Goal: Obtain resource: Download file/media

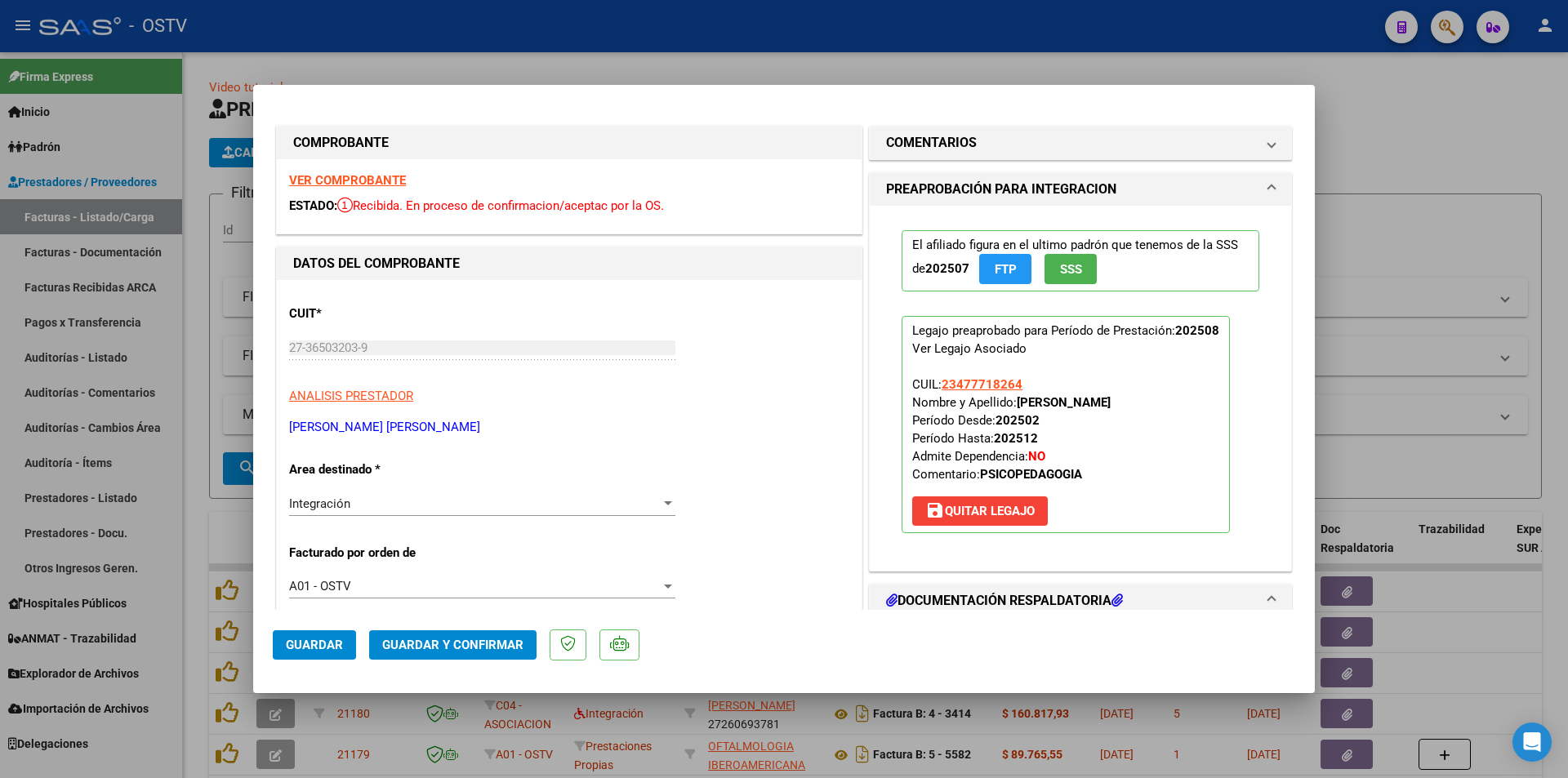
scroll to position [245, 0]
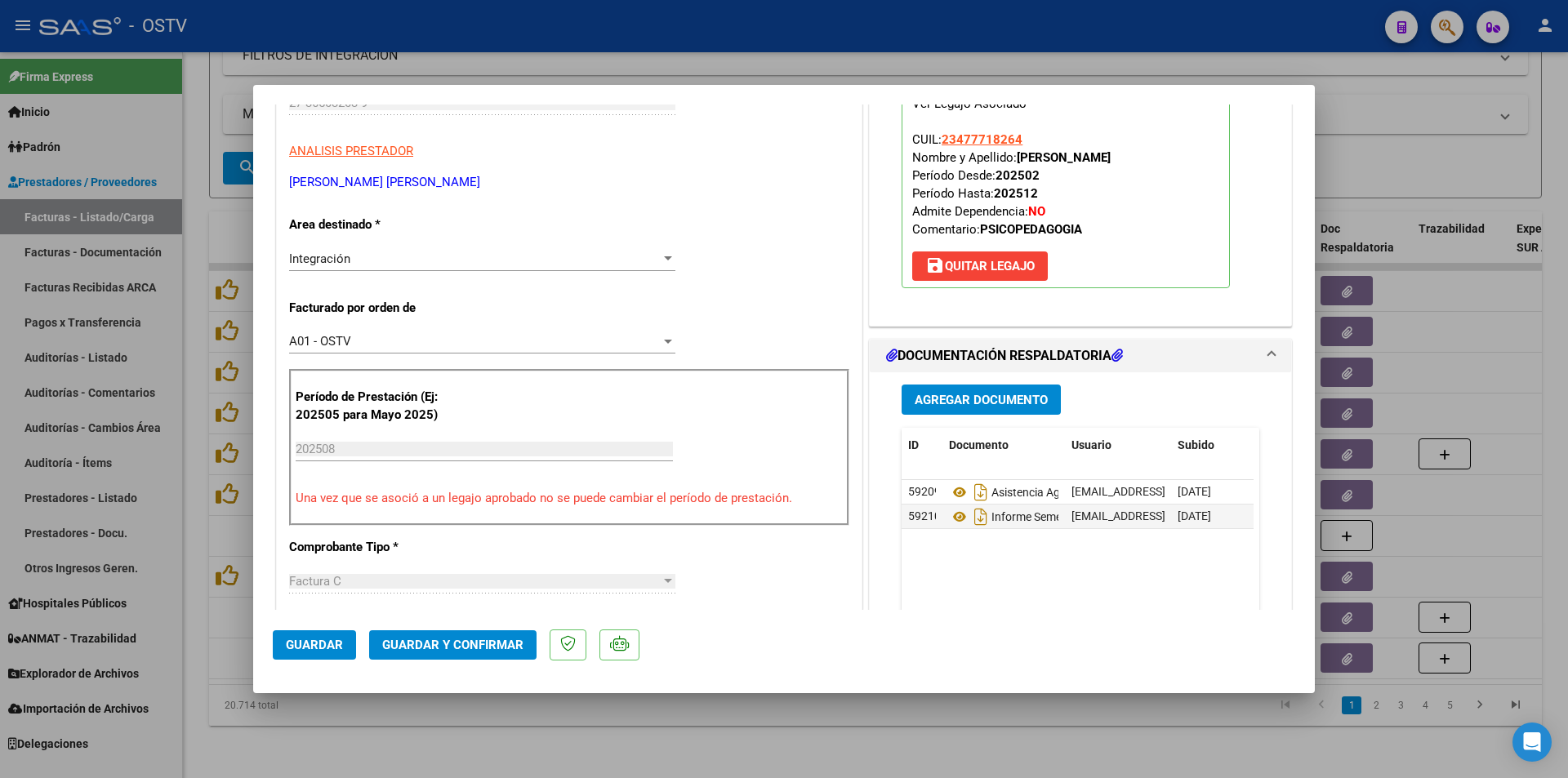
drag, startPoint x: 192, startPoint y: 200, endPoint x: 306, endPoint y: 215, distance: 115.0
click at [193, 200] on div at bounding box center [784, 389] width 1568 height 778
type input "$ 0,00"
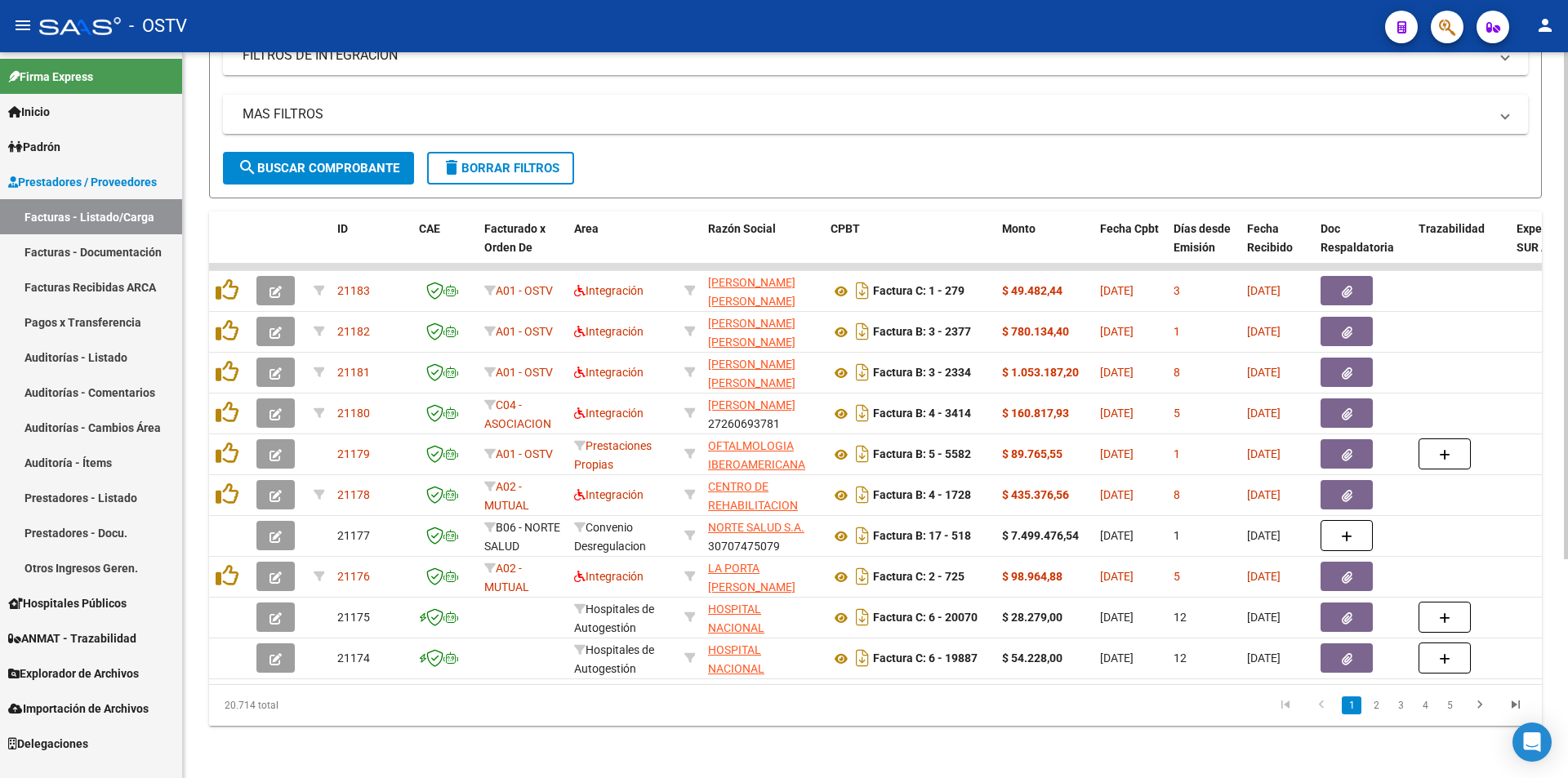
click at [311, 161] on span "search Buscar Comprobante" at bounding box center [318, 168] width 162 height 14
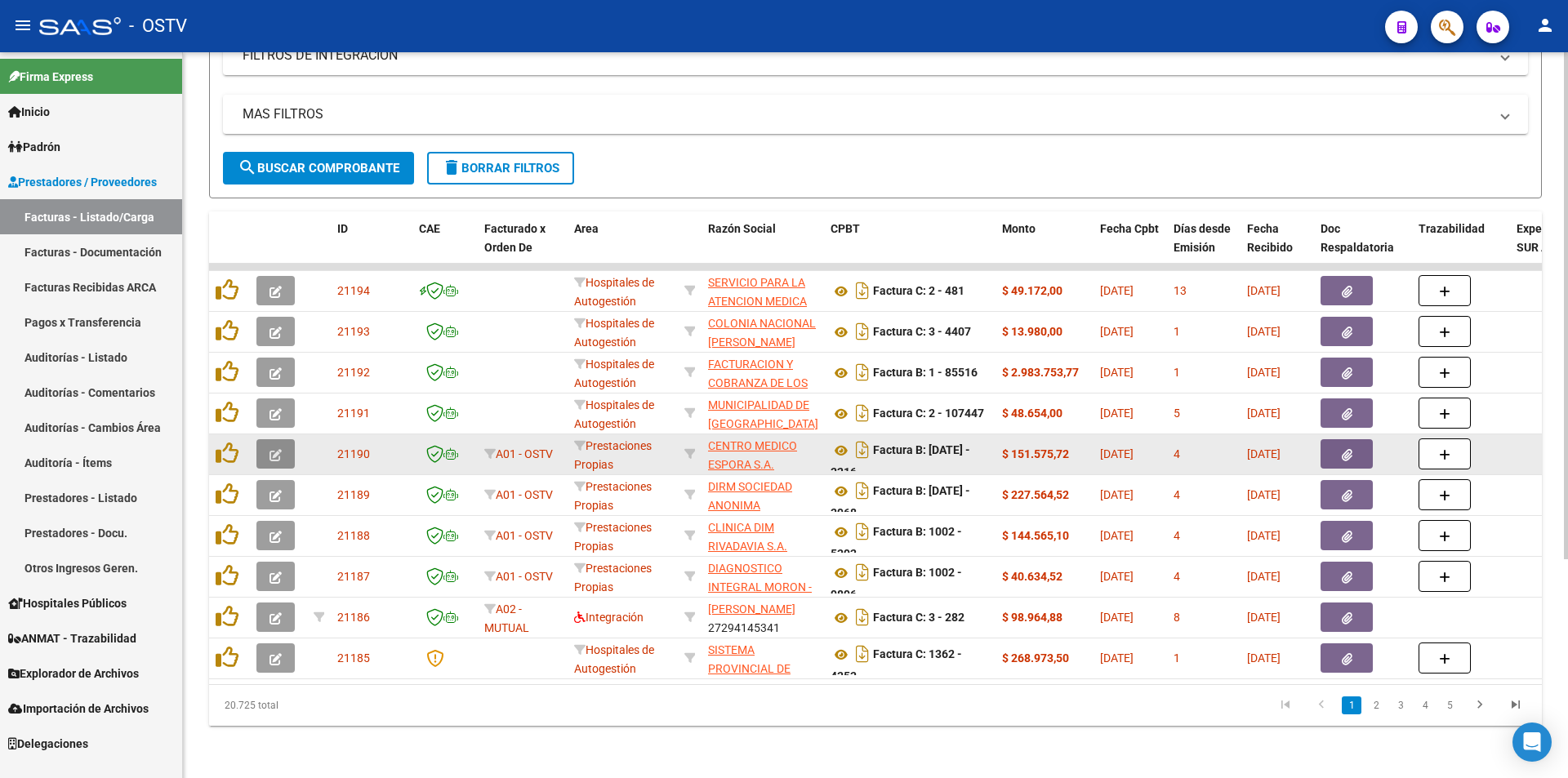
click at [288, 439] on button "button" at bounding box center [275, 453] width 38 height 29
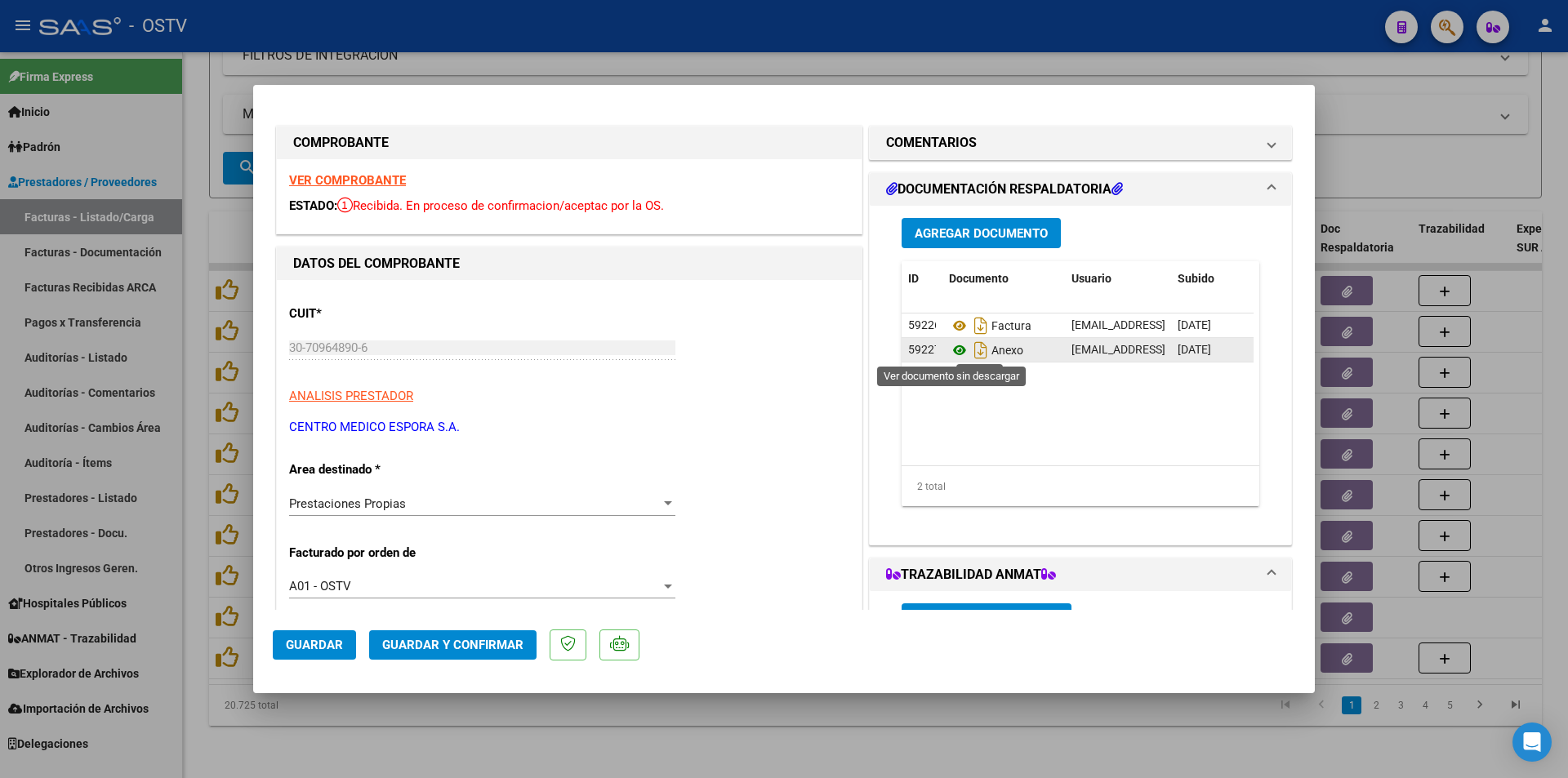
click at [958, 345] on icon at bounding box center [959, 351] width 21 height 20
click at [193, 151] on div at bounding box center [784, 389] width 1568 height 778
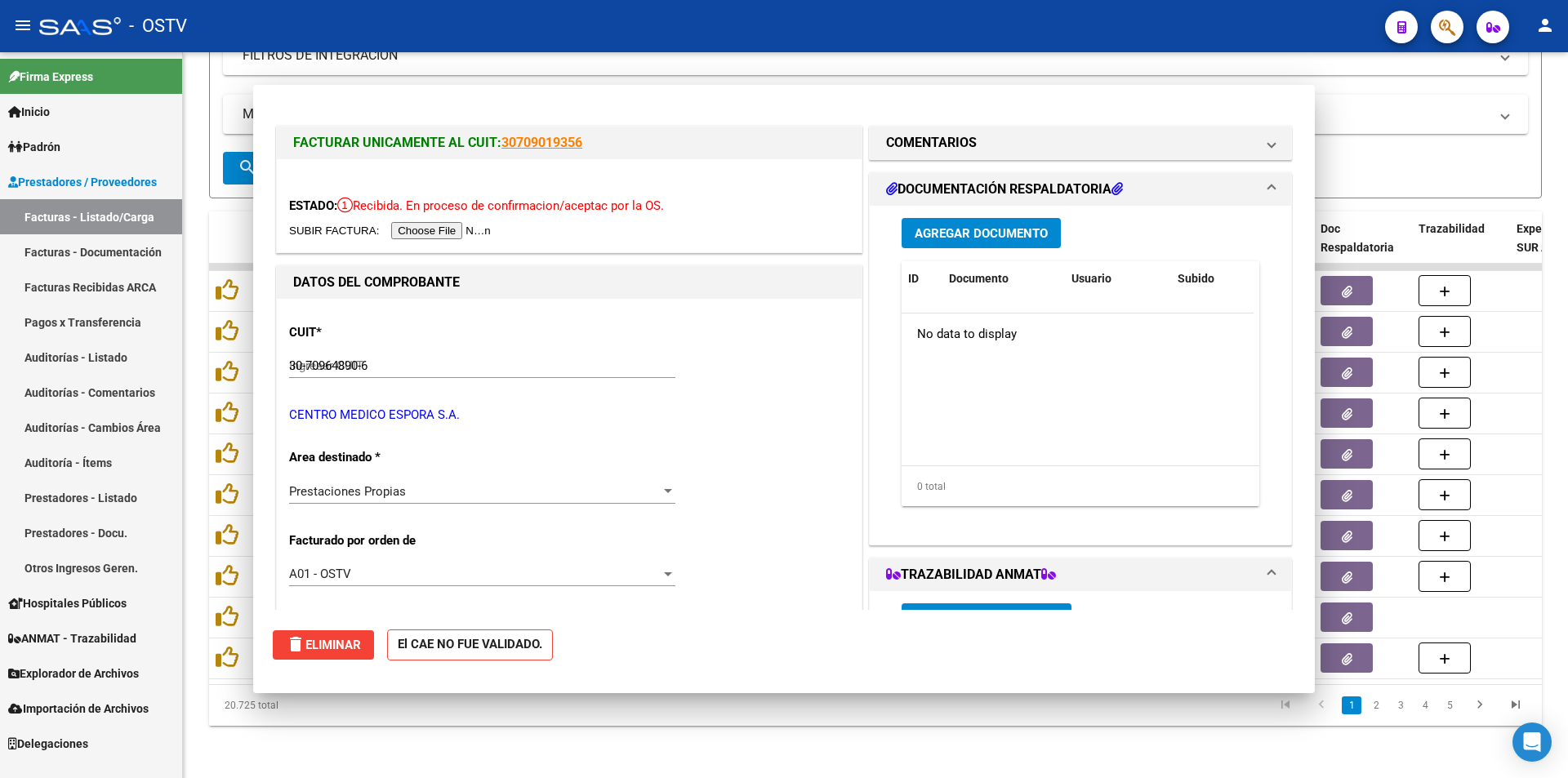
type input "$ 0,00"
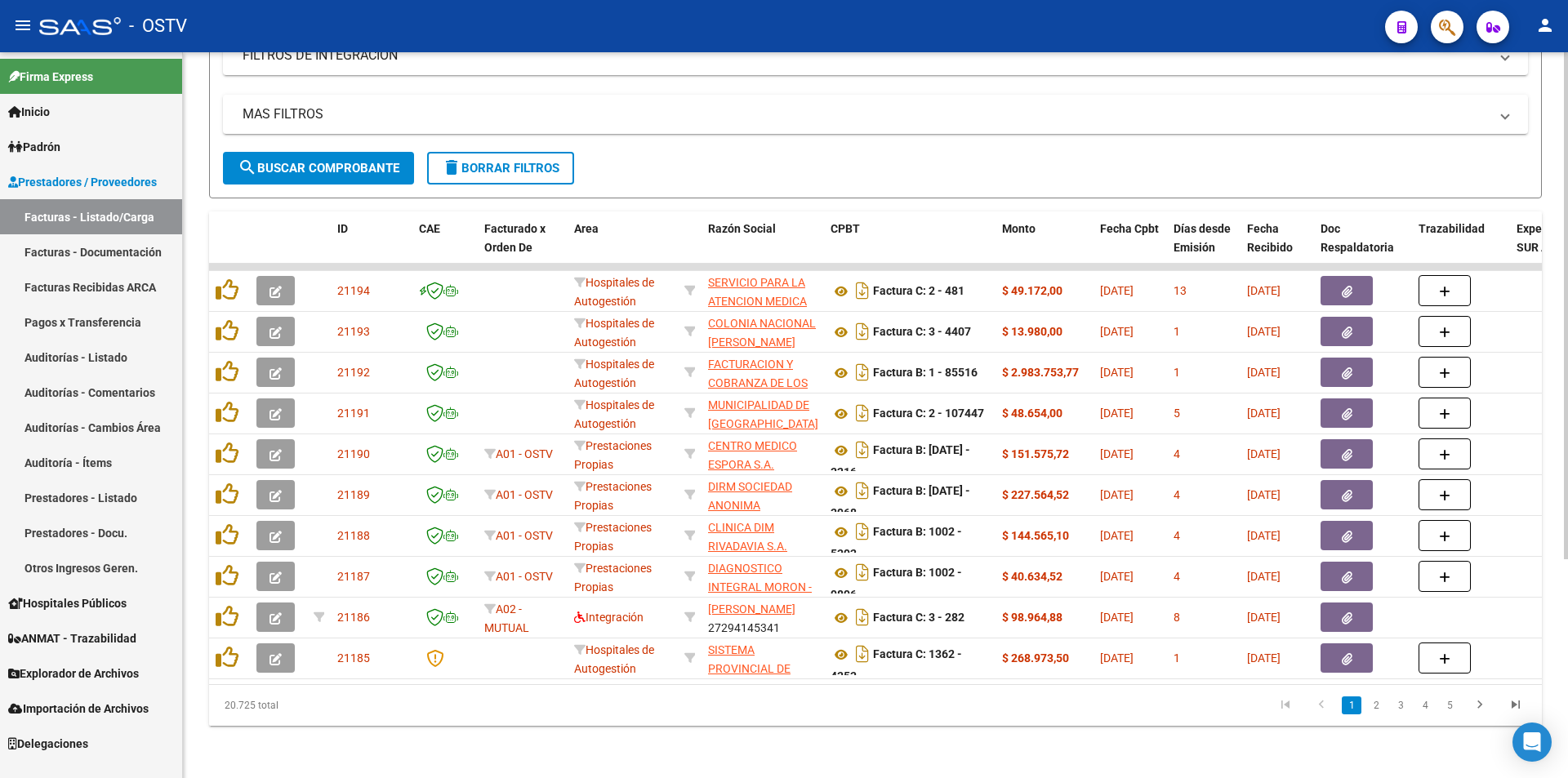
click at [345, 162] on span "search Buscar Comprobante" at bounding box center [318, 168] width 162 height 14
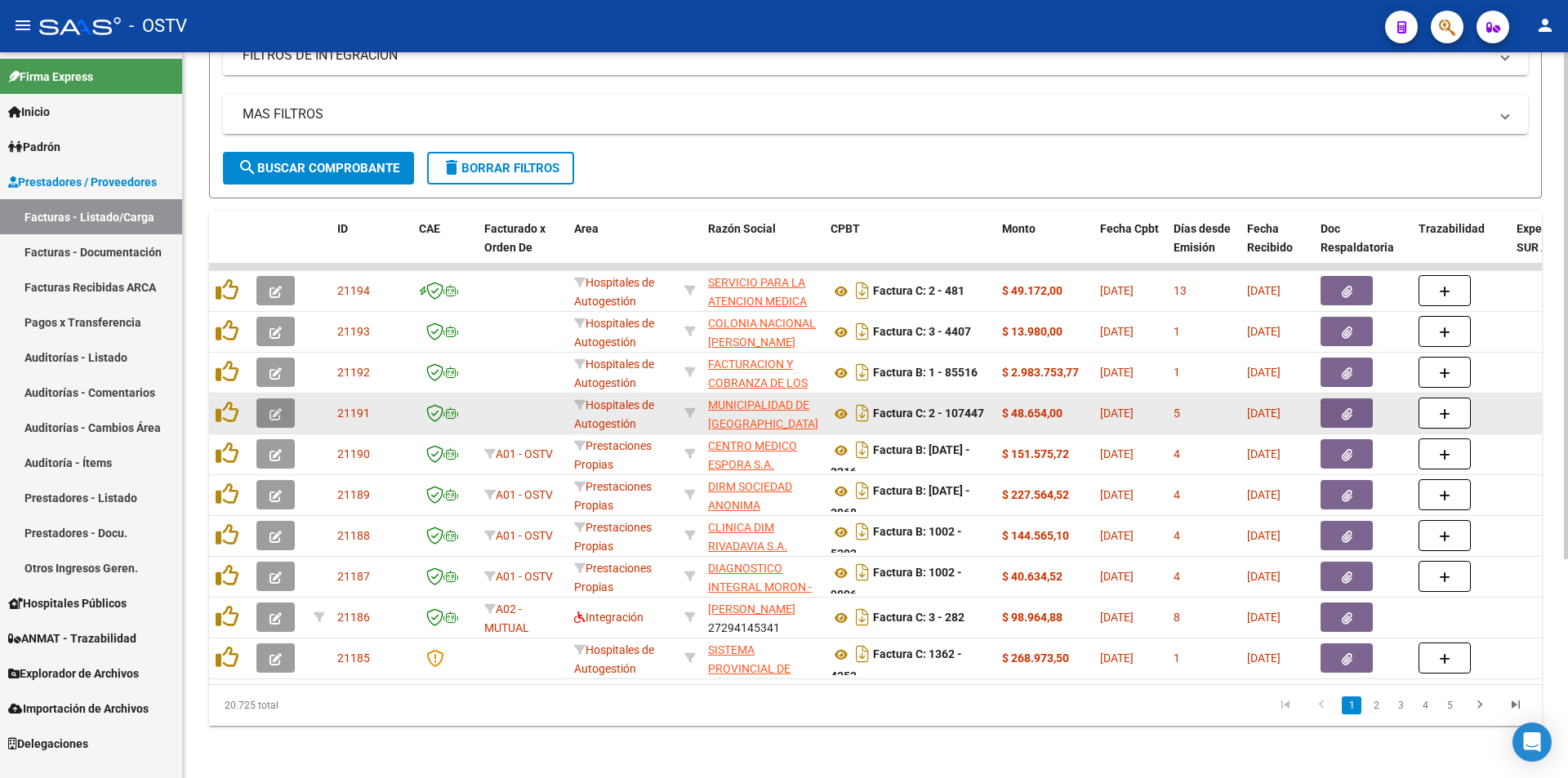
click at [270, 399] on button "button" at bounding box center [275, 413] width 38 height 29
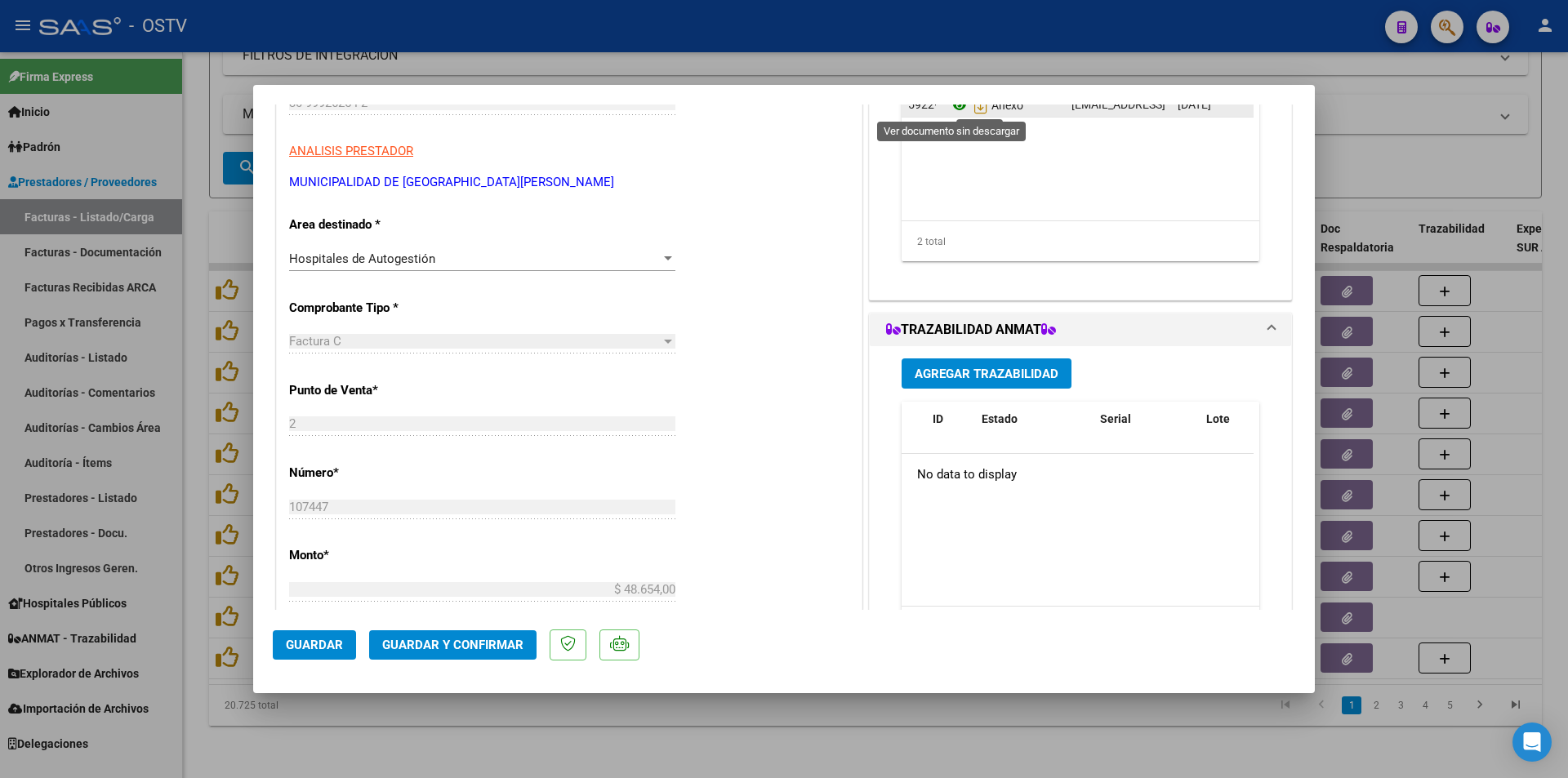
click at [949, 108] on icon at bounding box center [959, 105] width 21 height 20
